Goal: Information Seeking & Learning: Learn about a topic

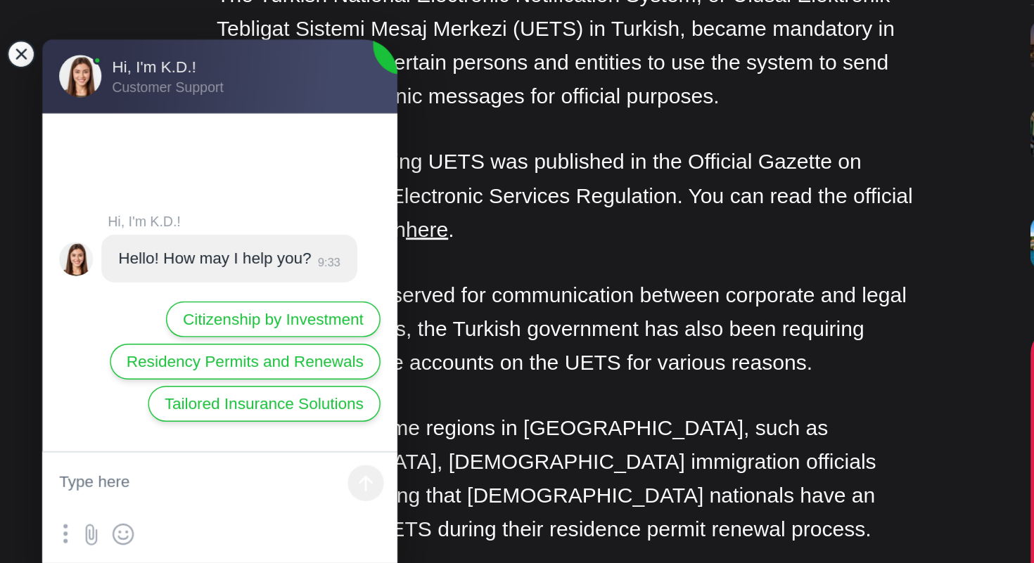
click at [19, 227] on jdiv at bounding box center [14, 224] width 20 height 20
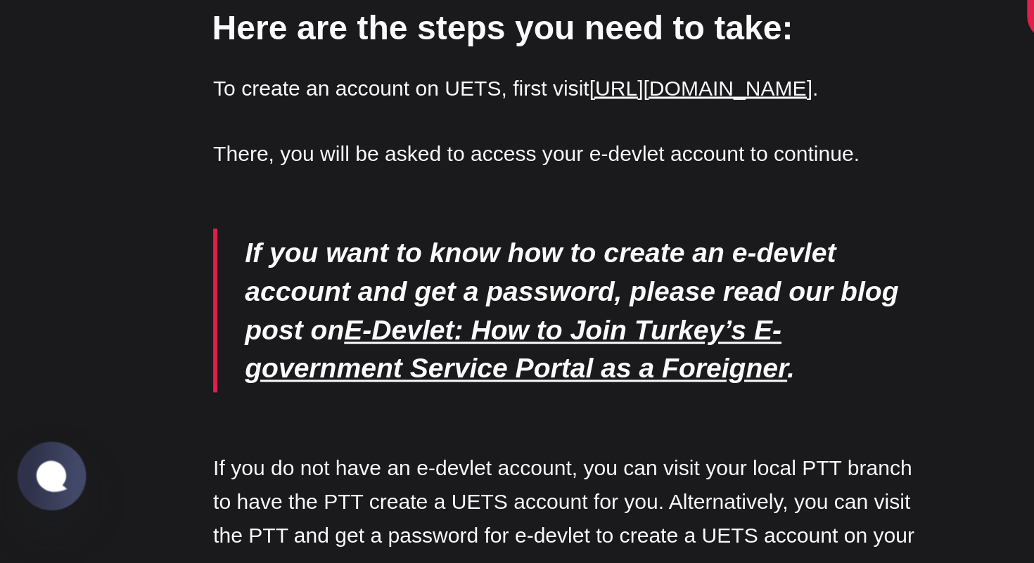
scroll to position [2449, 0]
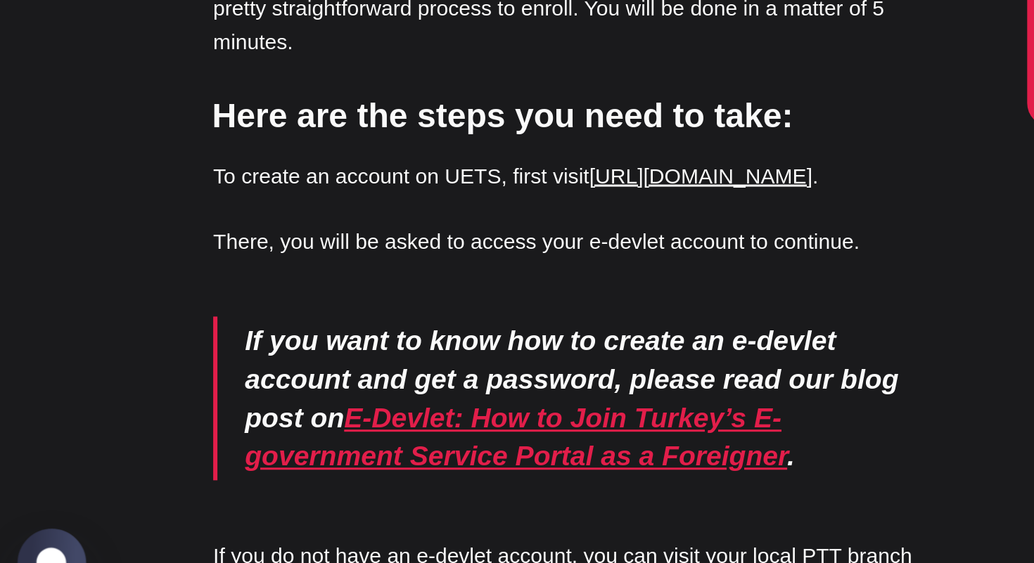
click at [470, 398] on em "E-Devlet: How to Join Turkey’s E-government Service Portal as a Foreigner" at bounding box center [345, 421] width 361 height 46
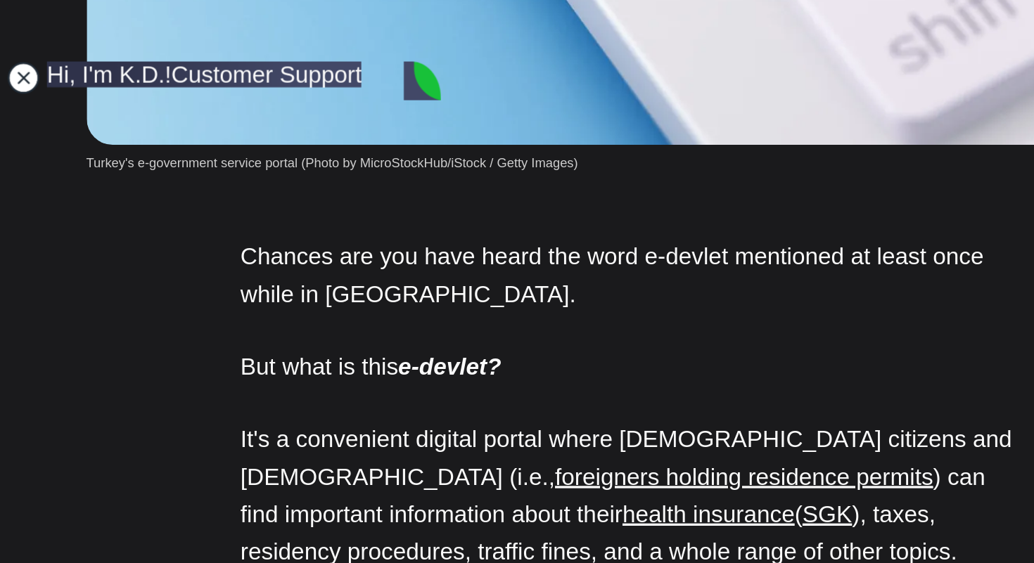
click at [19, 228] on jdiv at bounding box center [14, 224] width 20 height 20
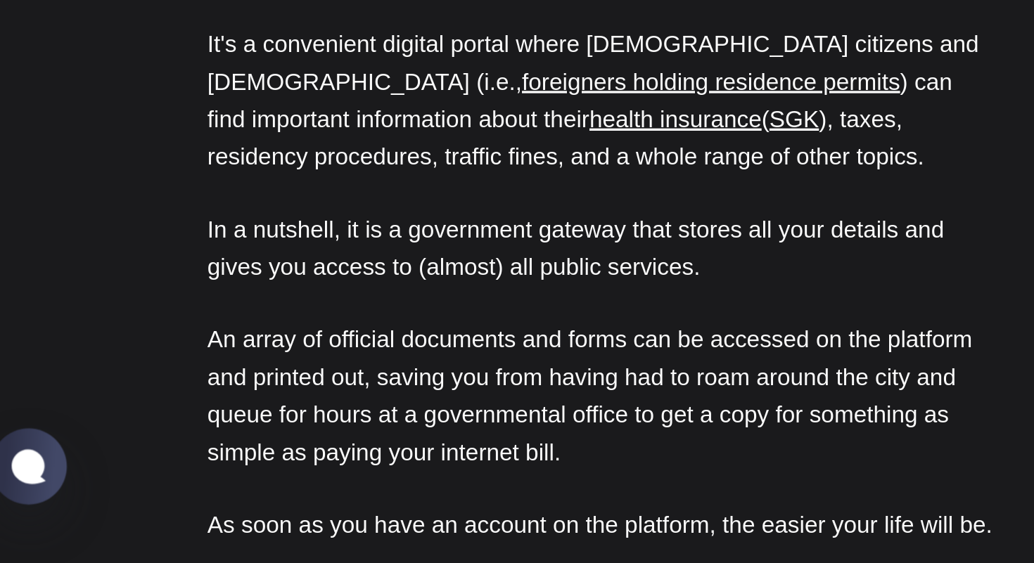
scroll to position [892, 0]
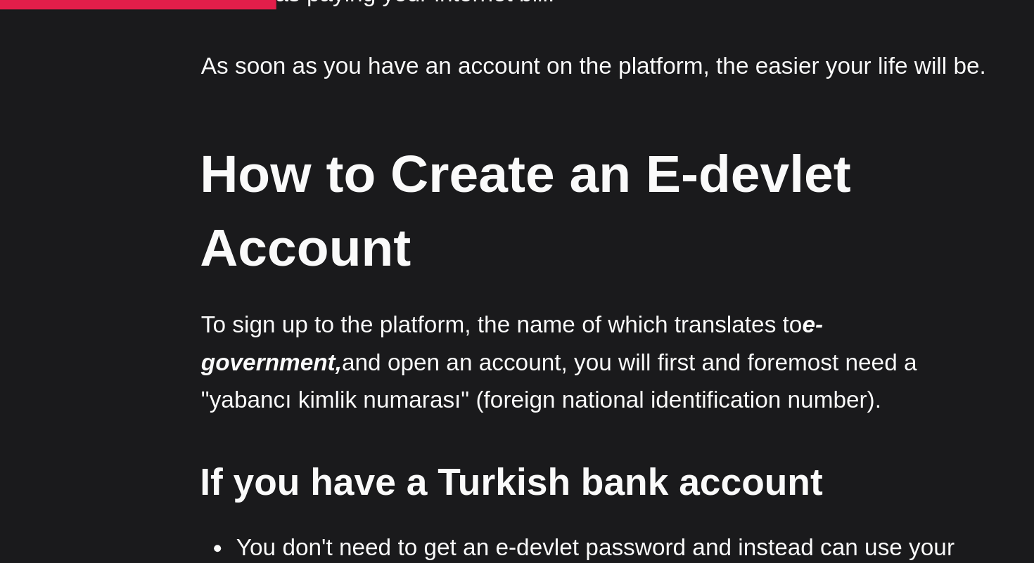
scroll to position [1391, 0]
